Goal: Find specific page/section: Find specific page/section

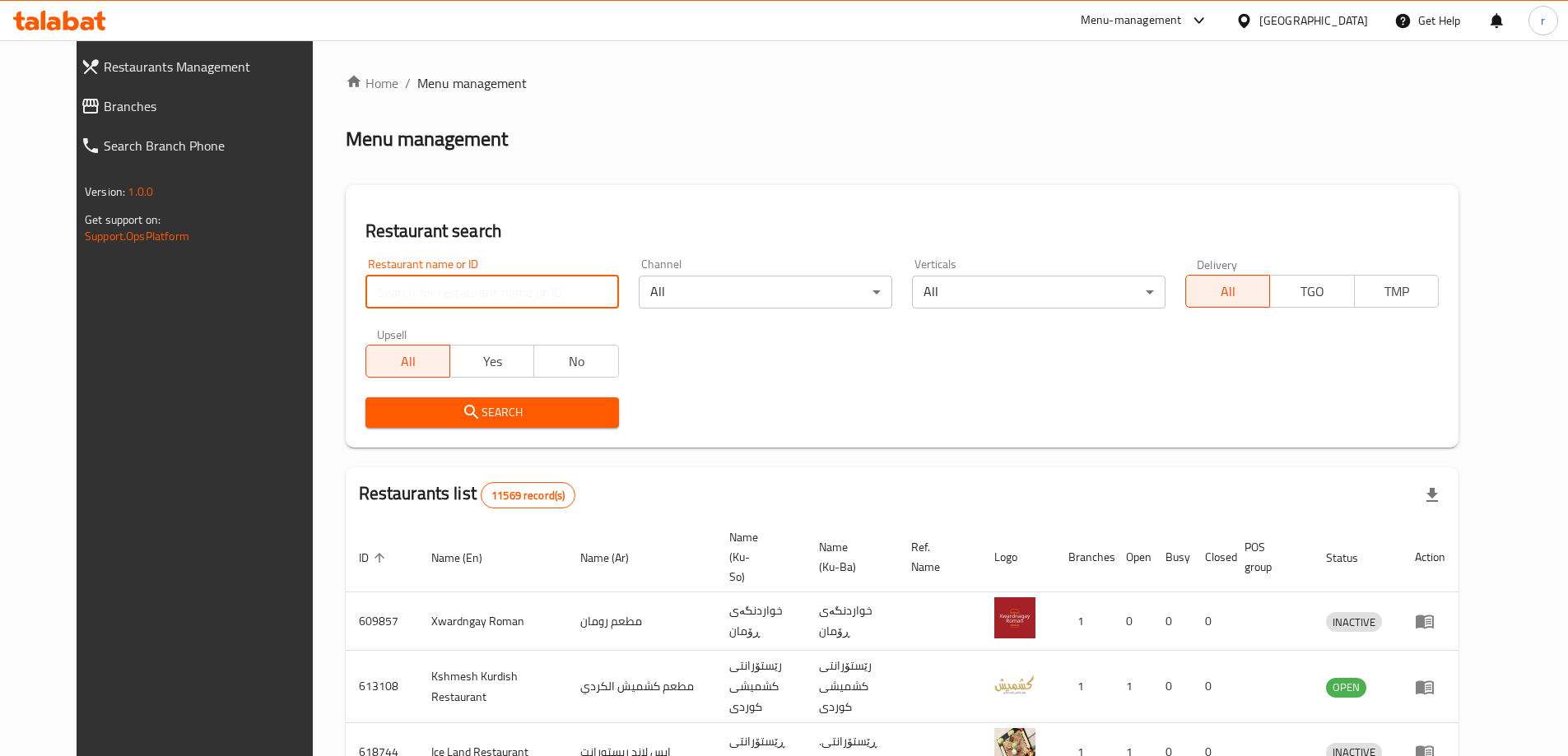
drag, startPoint x: 0, startPoint y: 0, endPoint x: 419, endPoint y: 287, distance: 507.9
click at [419, 287] on input "search" at bounding box center [491, 291] width 254 height 33
paste input "Blaban Asal"
type input "Blaban Asal"
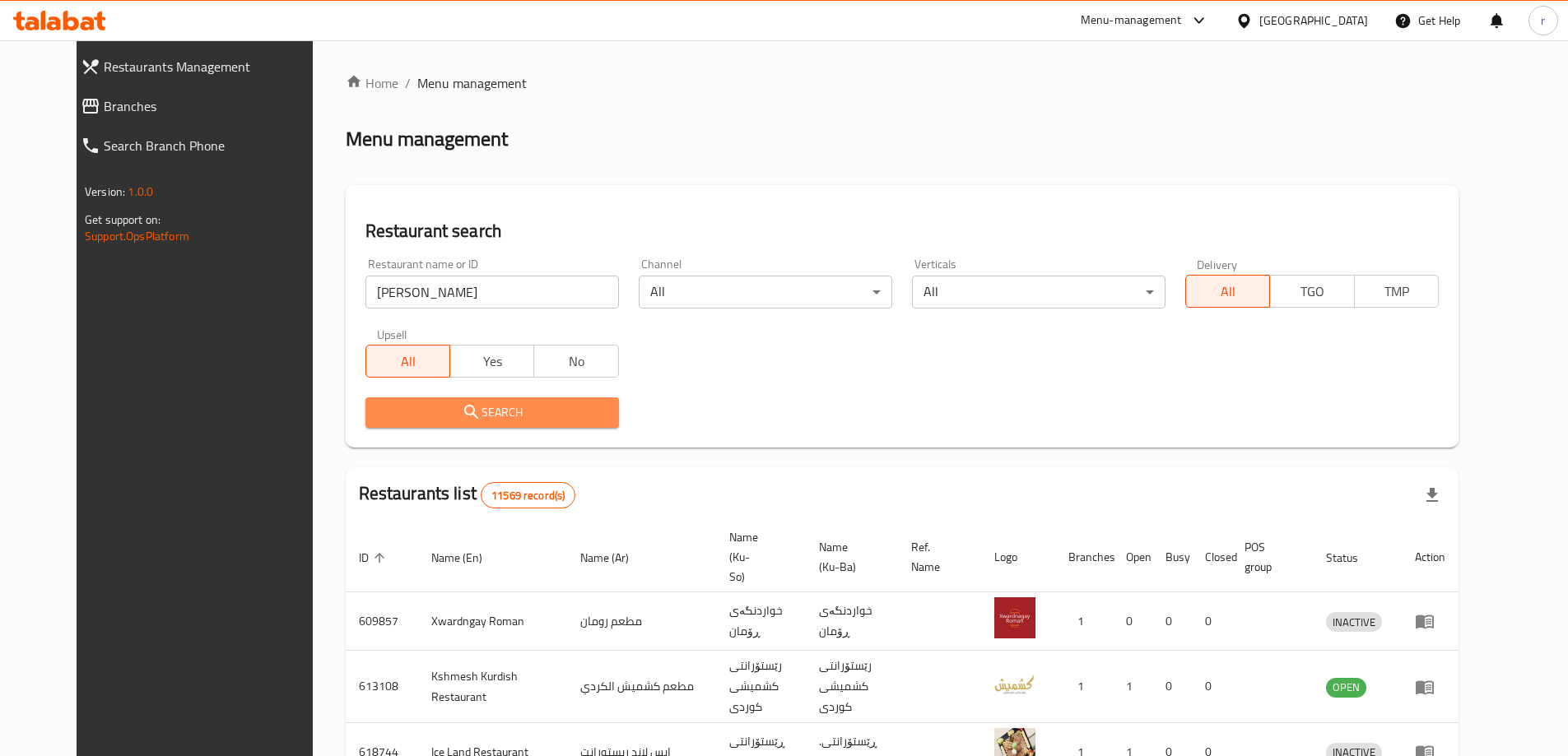
click at [379, 412] on span "Search" at bounding box center [492, 413] width 227 height 21
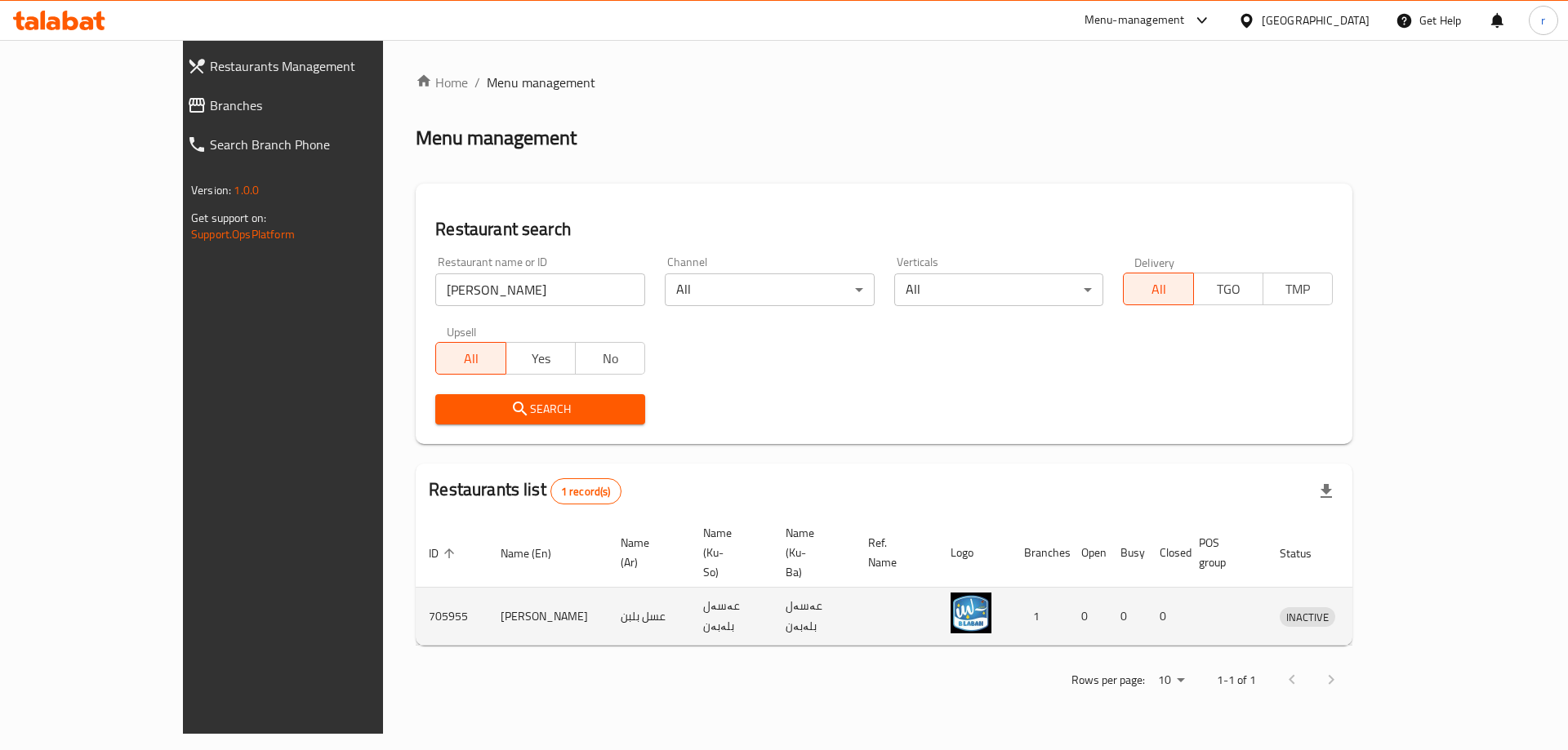
click at [1411, 588] on td "enhanced table" at bounding box center [1382, 617] width 56 height 58
click at [1386, 611] on icon "enhanced table" at bounding box center [1378, 618] width 18 height 14
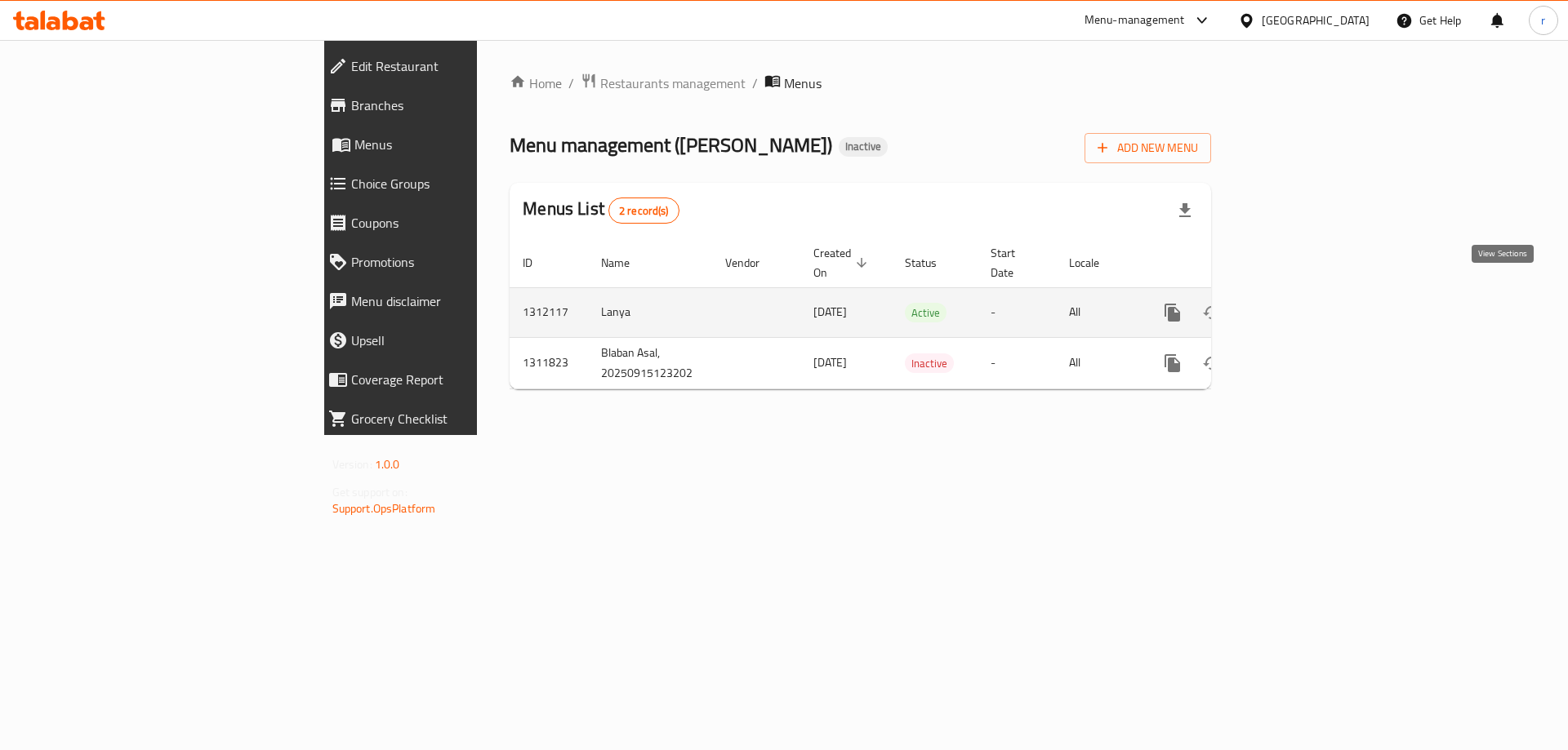
click at [1300, 303] on icon "enhanced table" at bounding box center [1290, 313] width 20 height 20
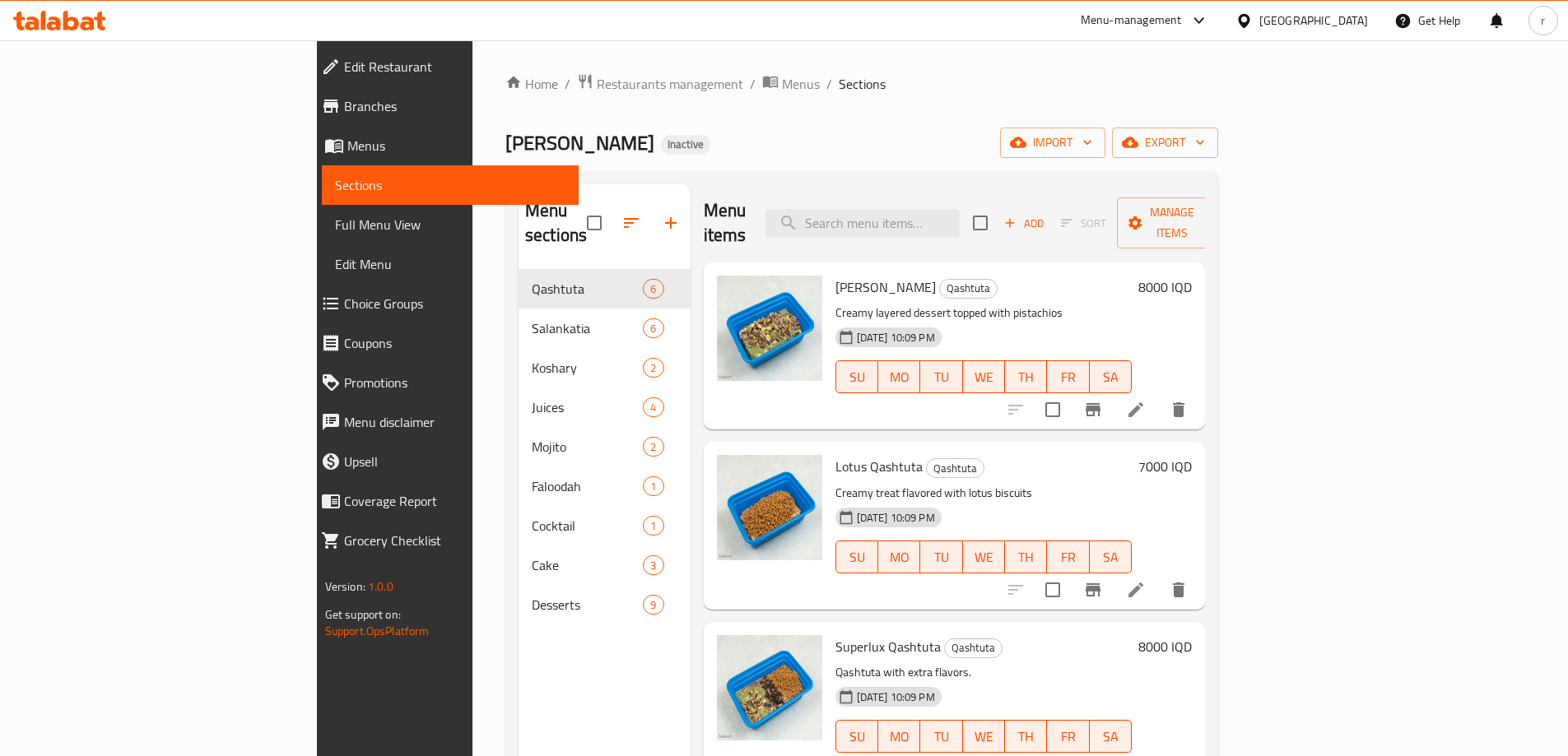
click at [335, 227] on span "Full Menu View" at bounding box center [451, 225] width 231 height 20
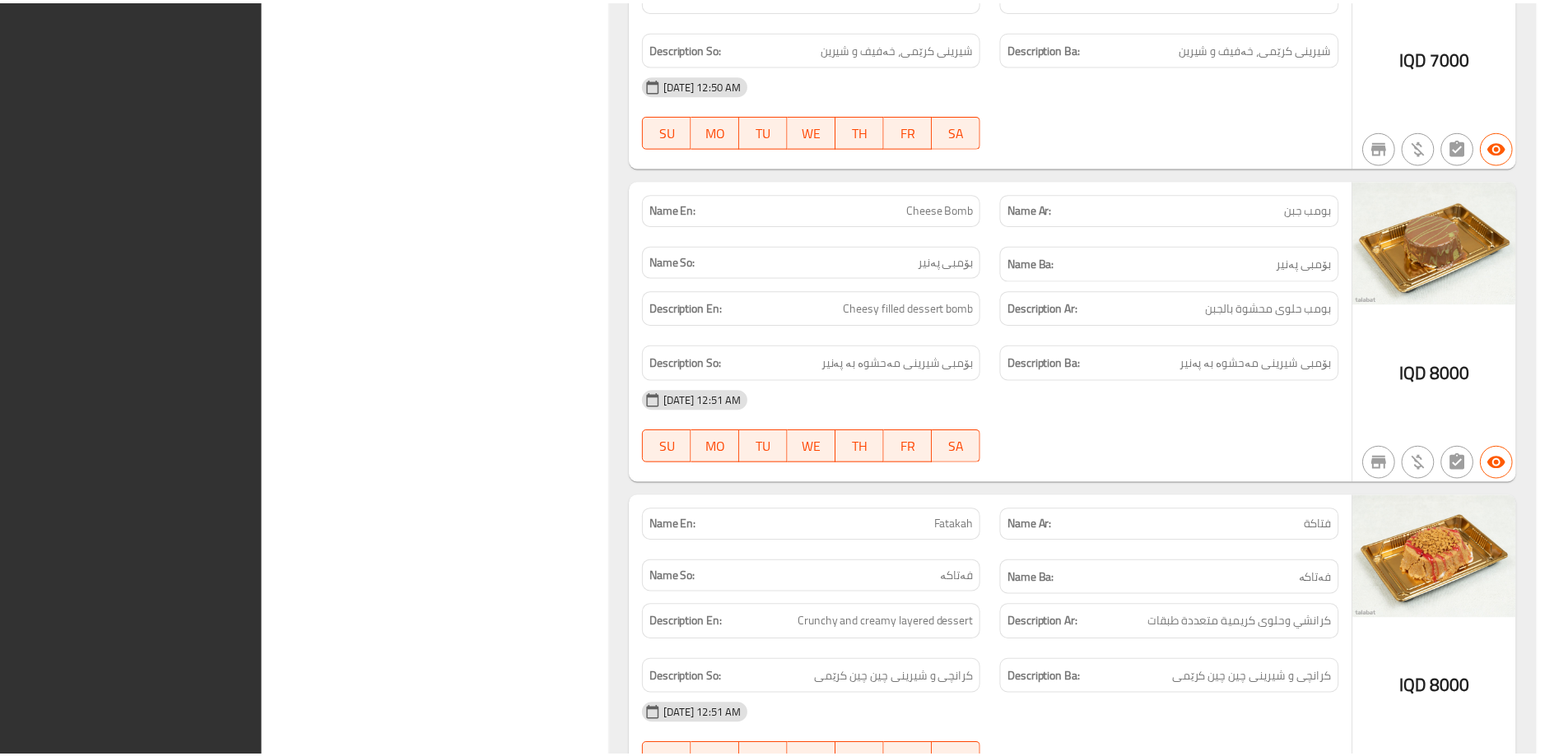
scroll to position [11038, 0]
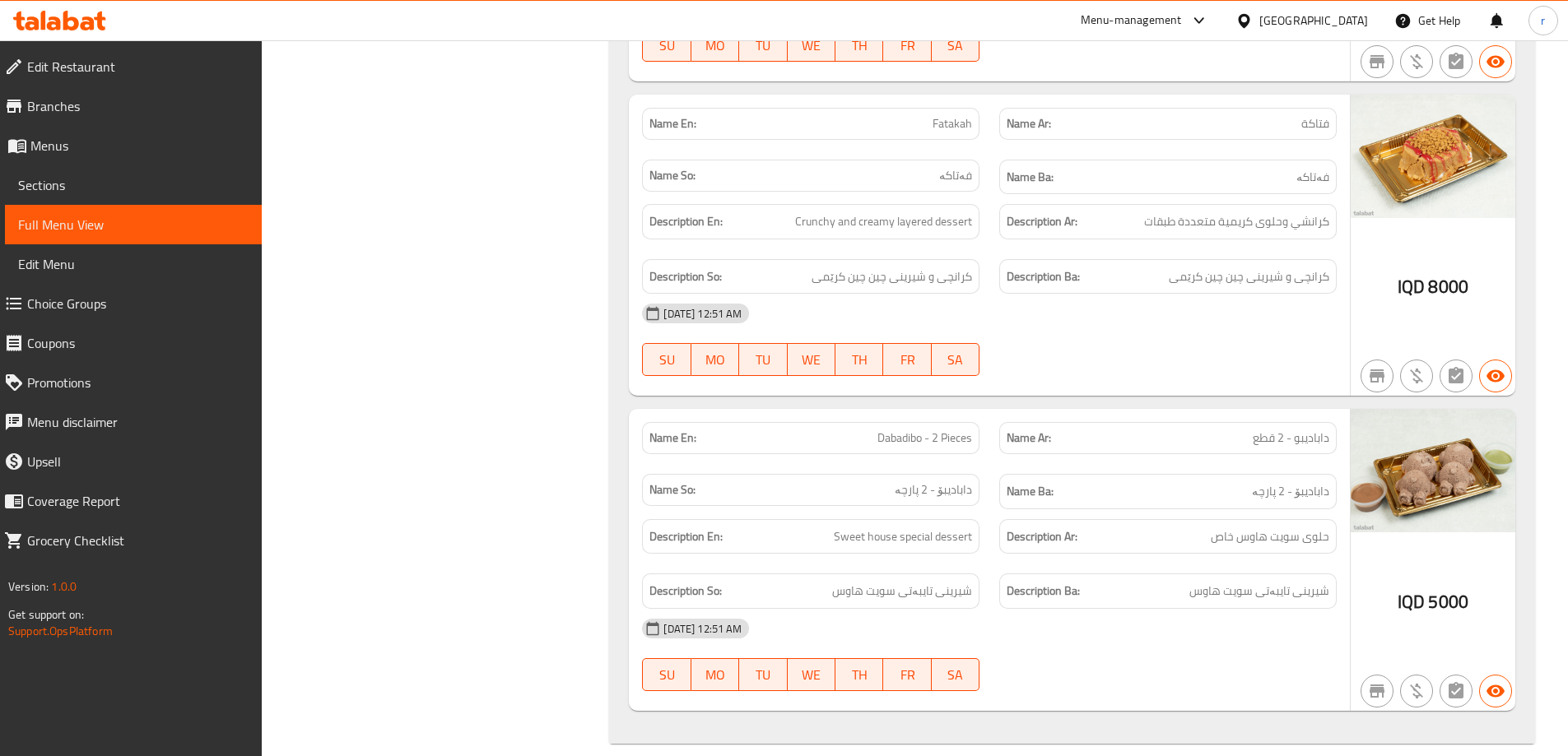
click at [152, 109] on span "Branches" at bounding box center [137, 106] width 222 height 20
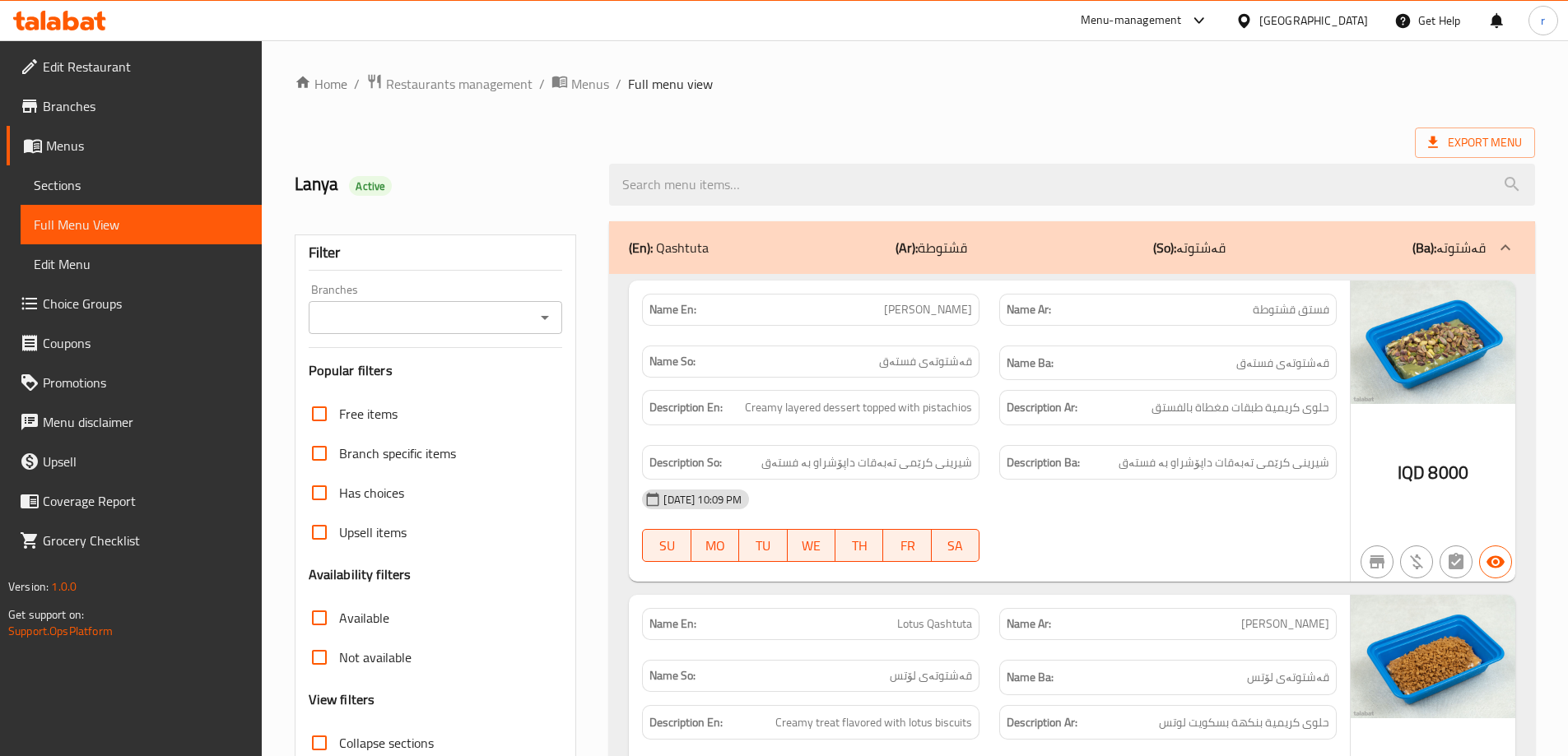
click at [136, 108] on span "Branches" at bounding box center [145, 106] width 206 height 20
